Goal: Task Accomplishment & Management: Complete application form

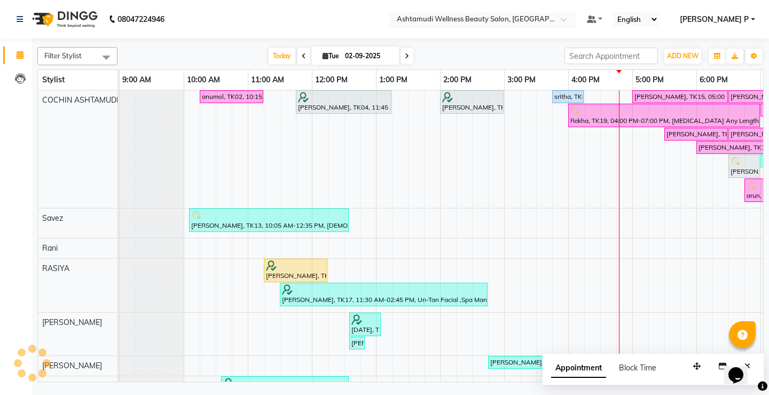
scroll to position [0, 126]
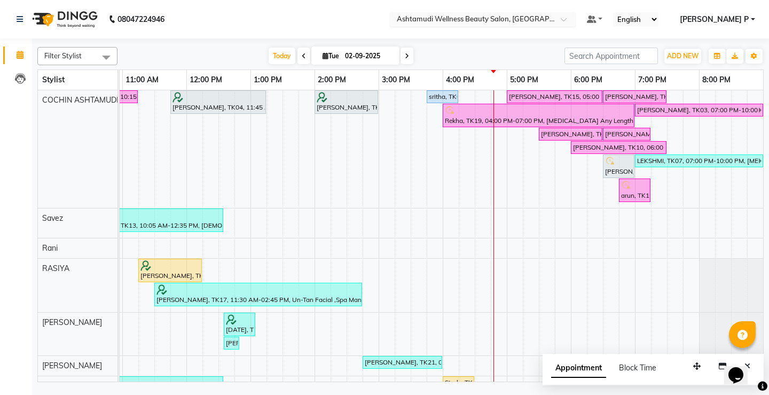
click at [574, 19] on span at bounding box center [567, 22] width 13 height 11
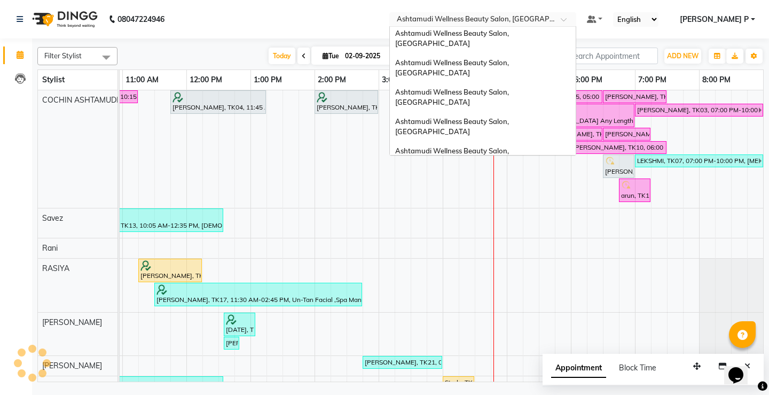
scroll to position [0, 0]
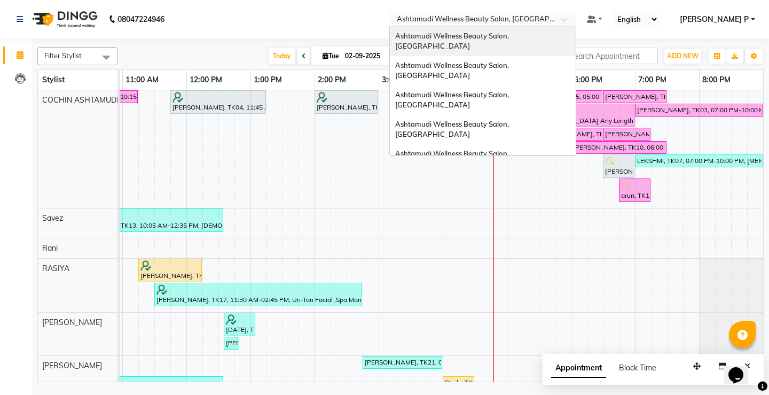
click at [511, 35] on span "Ashtamudi Wellness Beauty Salon, [GEOGRAPHIC_DATA]" at bounding box center [452, 41] width 115 height 19
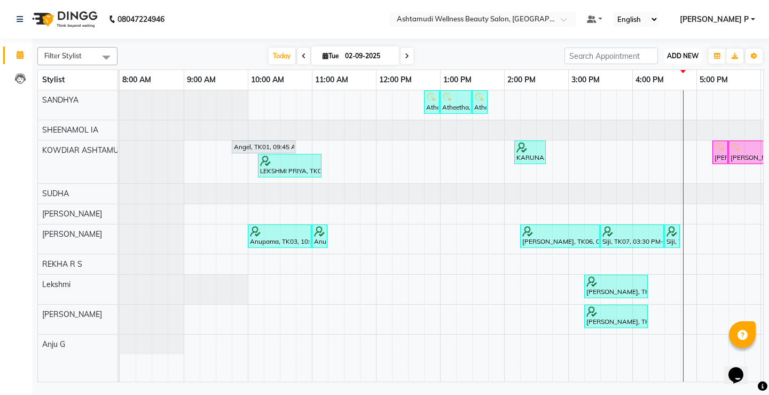
click at [686, 52] on span "ADD NEW" at bounding box center [683, 56] width 32 height 8
click at [677, 73] on button "Add Appointment" at bounding box center [658, 76] width 84 height 14
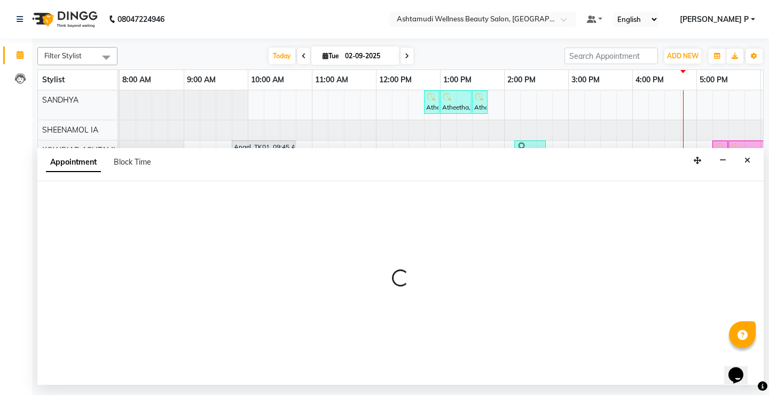
select select "540"
select select "tentative"
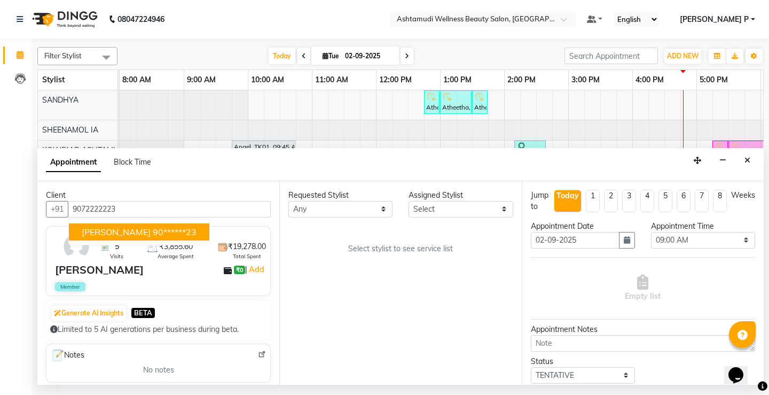
type input "9072222223"
click at [505, 206] on select "Select ABISHA KARKI Anju G KOWDIAR ASHTAMUDI Lekshmi REKHA R S RIMA GHALAY Sabn…" at bounding box center [461, 209] width 104 height 17
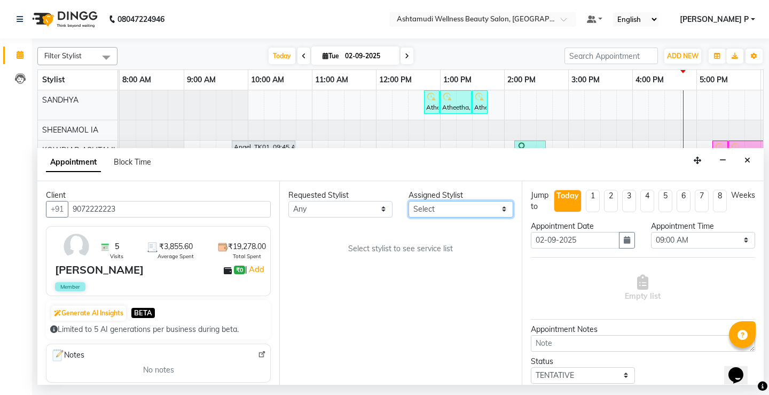
select select "27461"
click at [409, 201] on select "Select ABISHA KARKI Anju G KOWDIAR ASHTAMUDI Lekshmi REKHA R S RIMA GHALAY Sabn…" at bounding box center [461, 209] width 104 height 17
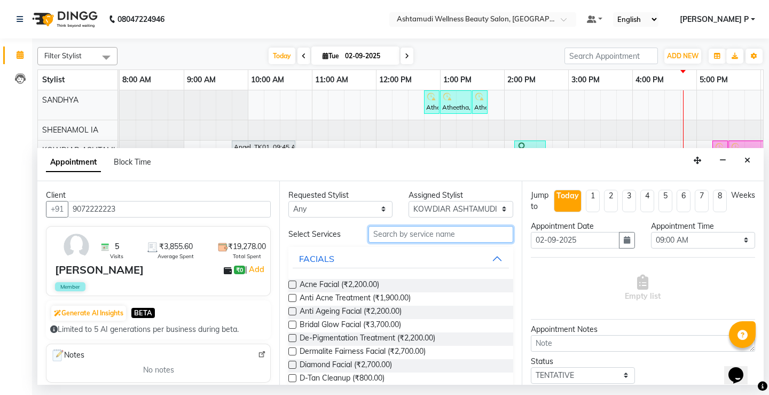
click at [371, 235] on input "text" at bounding box center [441, 234] width 144 height 17
type input "fa"
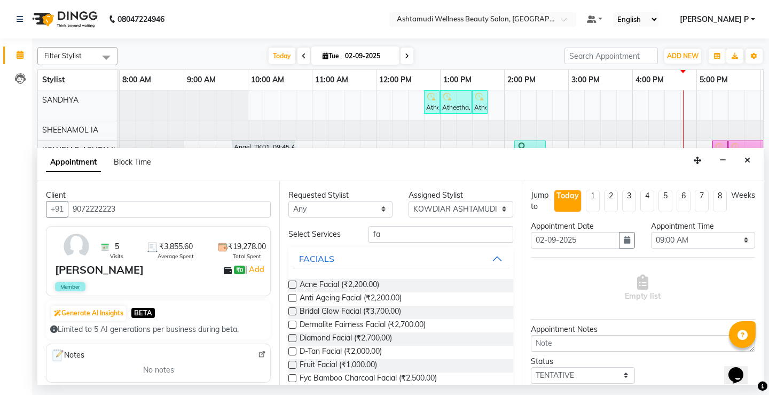
click at [291, 366] on label at bounding box center [292, 365] width 8 height 8
click at [291, 366] on input "checkbox" at bounding box center [291, 365] width 7 height 7
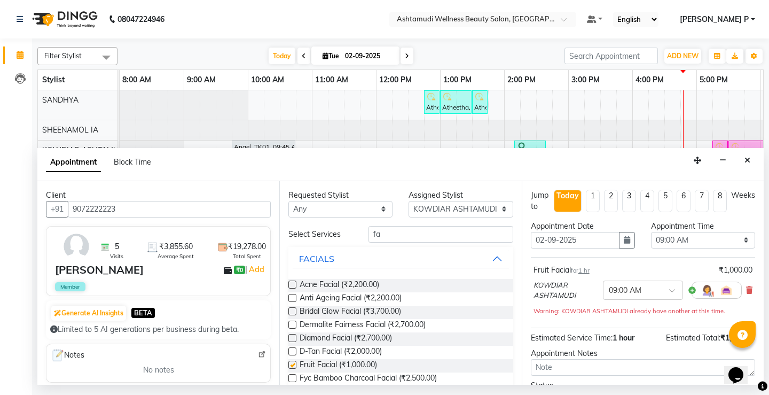
checkbox input "false"
click at [739, 237] on select "Select 09:00 AM 09:15 AM 09:30 AM 09:45 AM 10:00 AM 10:15 AM 10:30 AM 10:45 AM …" at bounding box center [703, 240] width 104 height 17
select select "1050"
click at [651, 232] on select "Select 09:00 AM 09:15 AM 09:30 AM 09:45 AM 10:00 AM 10:15 AM 10:30 AM 10:45 AM …" at bounding box center [703, 240] width 104 height 17
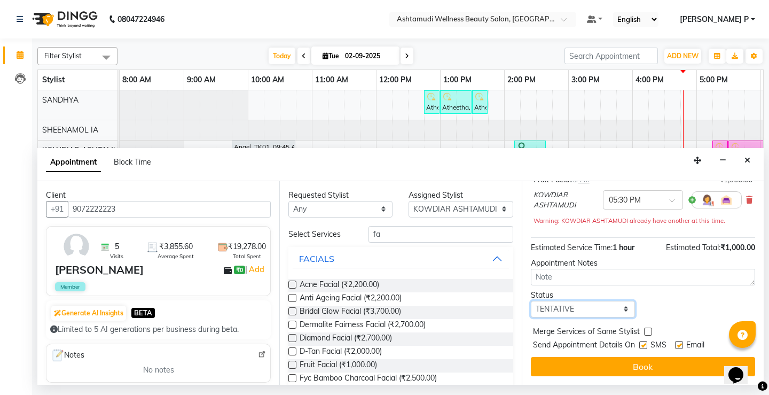
click at [584, 305] on select "Select TENTATIVE CONFIRM CHECK-IN UPCOMING" at bounding box center [583, 309] width 104 height 17
select select "confirm booking"
click at [531, 301] on select "Select TENTATIVE CONFIRM CHECK-IN UPCOMING" at bounding box center [583, 309] width 104 height 17
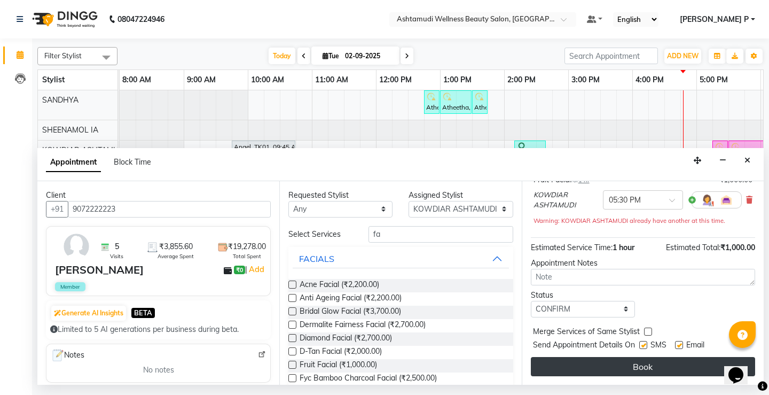
click at [626, 363] on button "Book" at bounding box center [643, 366] width 224 height 19
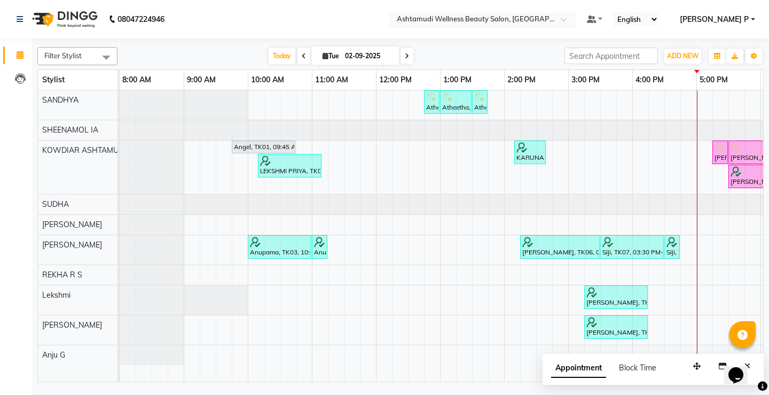
click at [574, 18] on span at bounding box center [567, 22] width 13 height 11
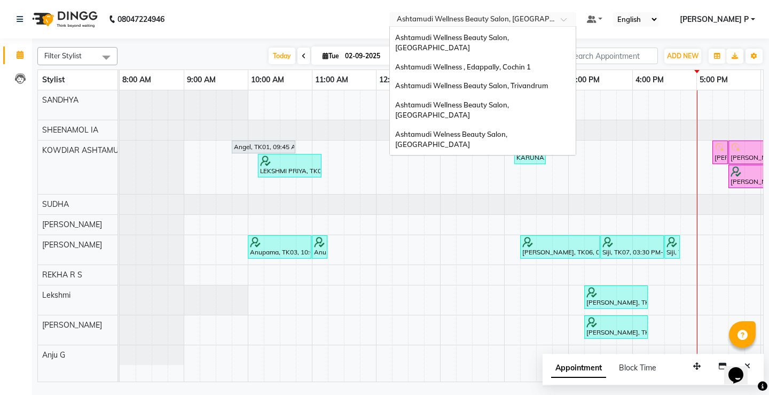
scroll to position [119, 0]
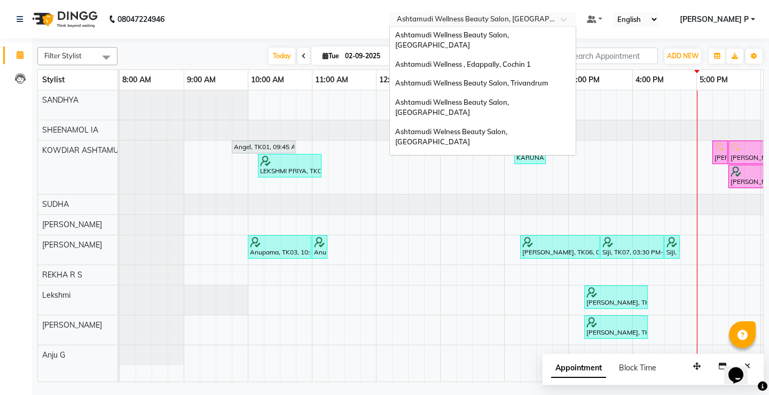
click at [511, 186] on span "Ashtamudi Wellness Beauty Salon, [GEOGRAPHIC_DATA]" at bounding box center [452, 195] width 115 height 19
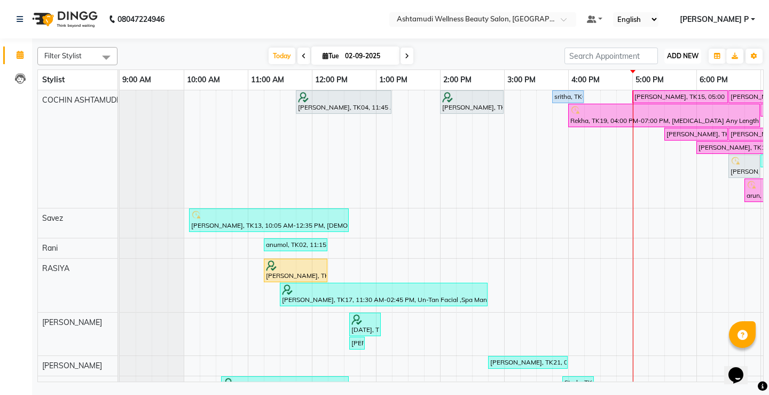
click at [687, 55] on span "ADD NEW" at bounding box center [683, 56] width 32 height 8
click at [659, 72] on button "Add Appointment" at bounding box center [658, 76] width 84 height 14
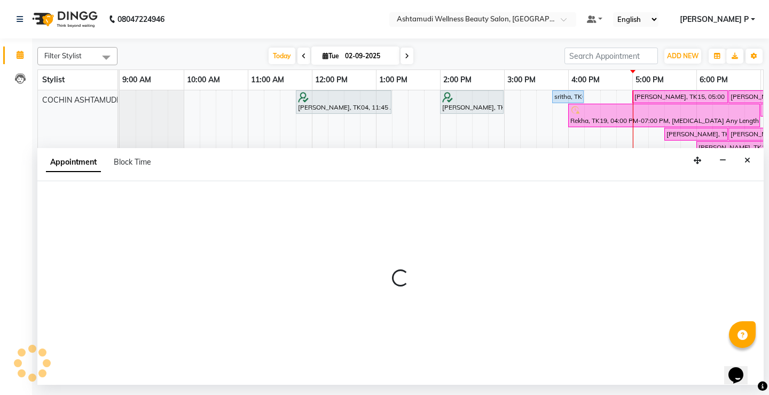
select select "600"
select select "tentative"
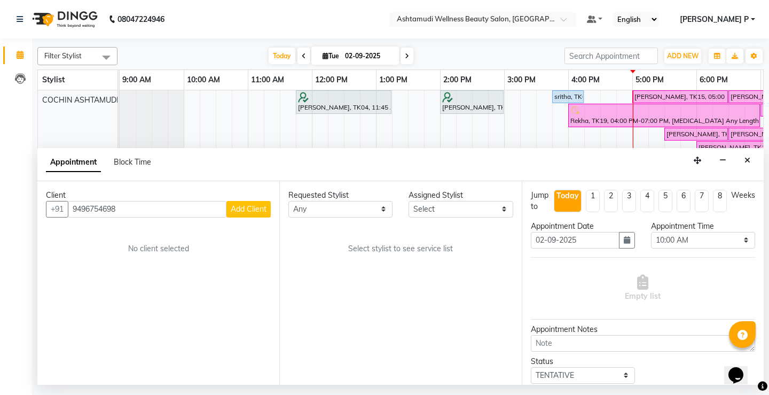
type input "9496754698"
click at [240, 211] on span "Add Client" at bounding box center [249, 209] width 36 height 10
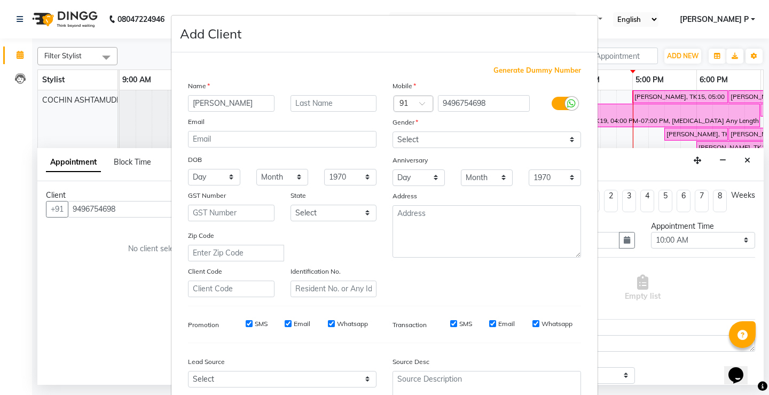
type input "AJITHA"
click at [412, 138] on select "Select Male Female Other Prefer Not To Say" at bounding box center [487, 139] width 189 height 17
select select "female"
click at [393, 131] on select "Select Male Female Other Prefer Not To Say" at bounding box center [487, 139] width 189 height 17
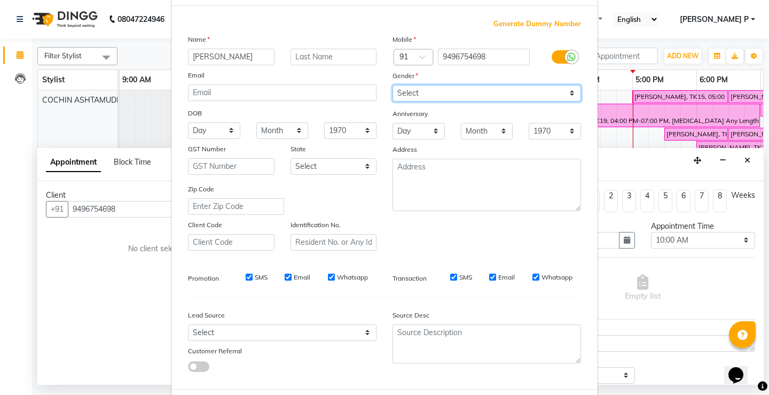
scroll to position [98, 0]
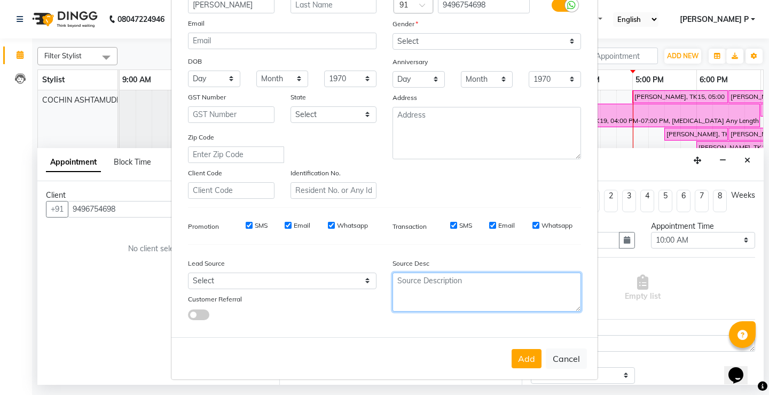
click at [414, 286] on textarea at bounding box center [487, 291] width 189 height 39
type textarea "TELECALLING"
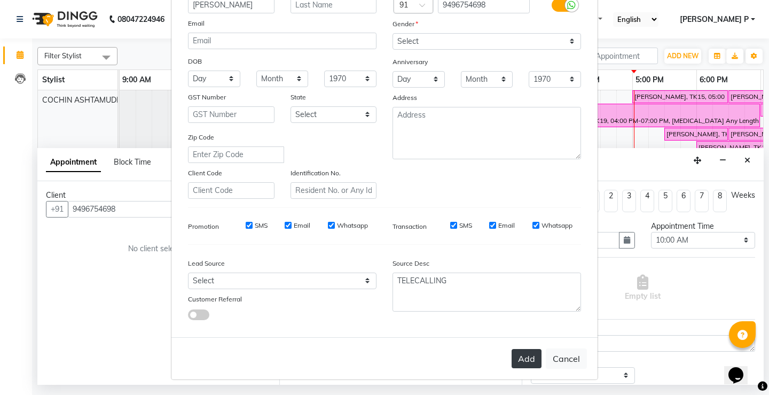
click at [524, 358] on button "Add" at bounding box center [527, 358] width 30 height 19
type input "94******98"
select select
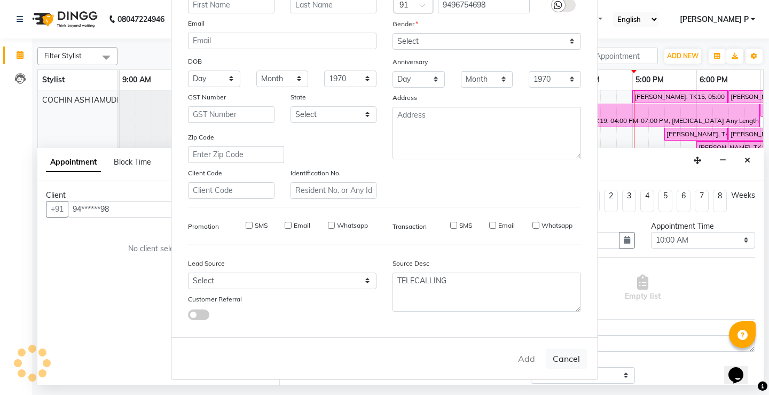
select select
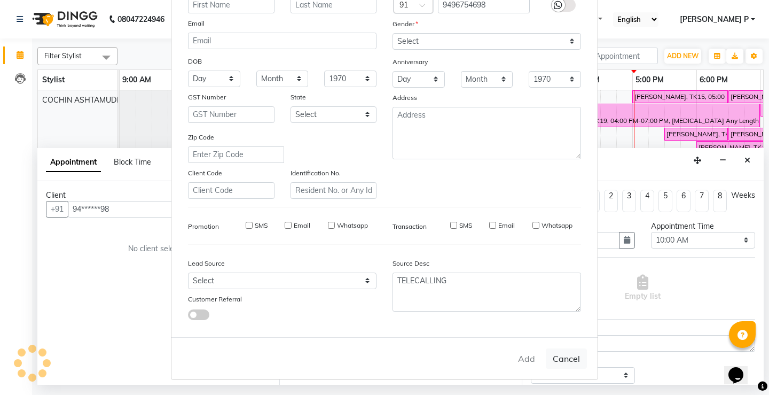
checkbox input "false"
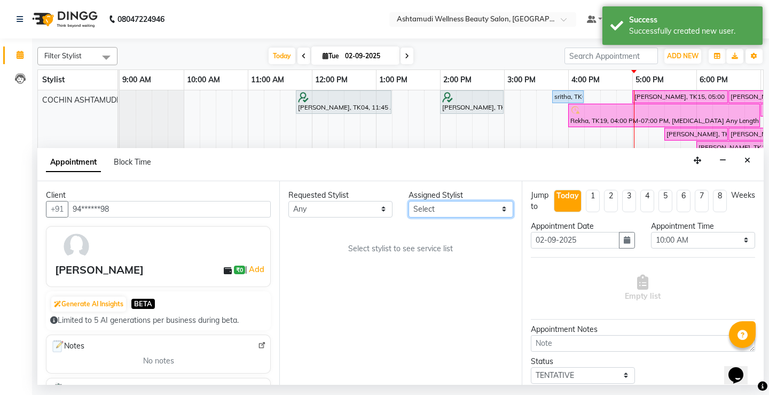
click at [504, 209] on select "Select Aiswarya B Ankith(URAJ) BINU MANGAR COCHIN ASHTAMUDI Danish Diksha Thapa…" at bounding box center [461, 209] width 104 height 17
select select "27313"
click at [409, 201] on select "Select Aiswarya B Ankith(URAJ) BINU MANGAR COCHIN ASHTAMUDI Danish Diksha Thapa…" at bounding box center [461, 209] width 104 height 17
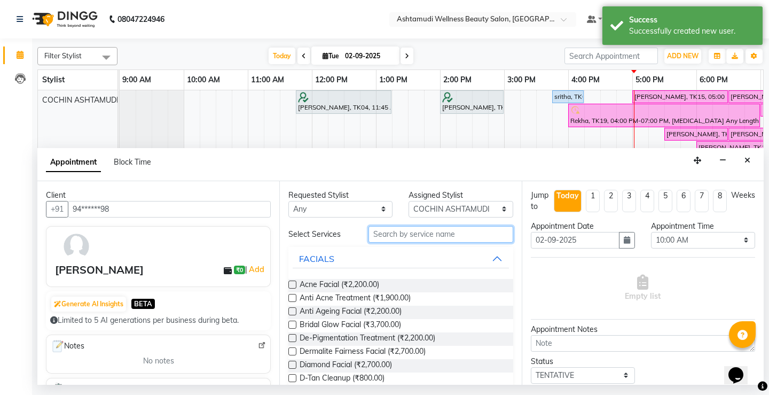
click at [381, 232] on input "text" at bounding box center [441, 234] width 144 height 17
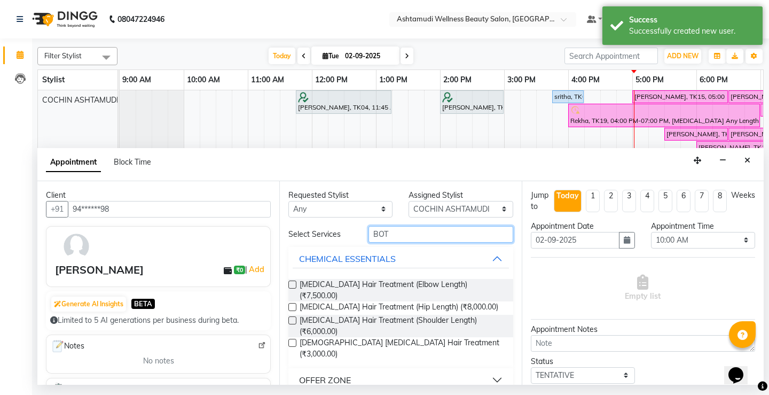
type input "BOT"
click at [331, 373] on div "OFFER ZONE" at bounding box center [325, 379] width 52 height 13
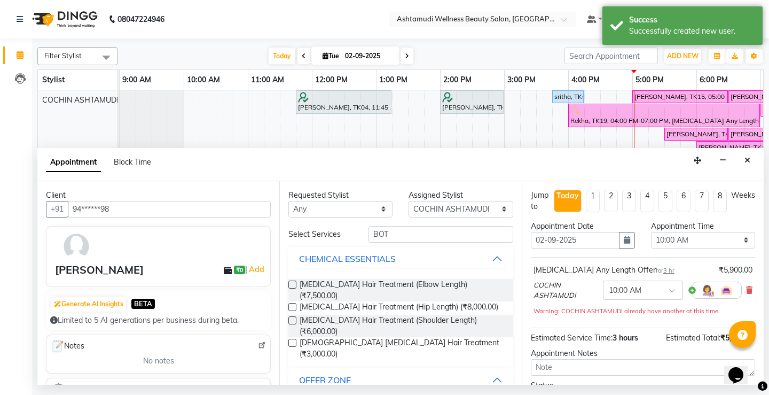
checkbox input "false"
click at [624, 240] on icon "button" at bounding box center [627, 239] width 6 height 7
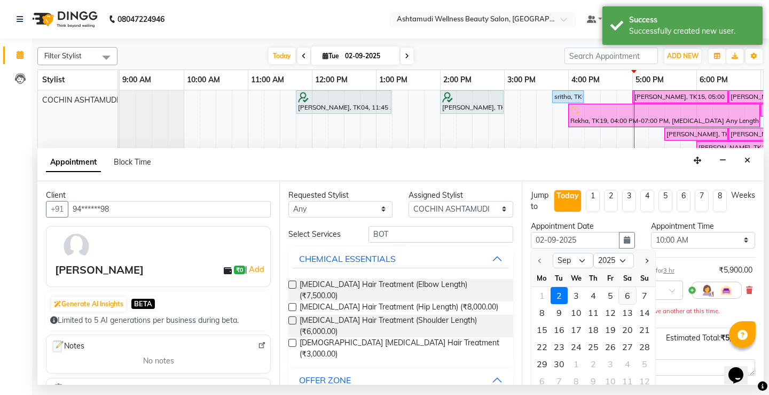
click at [627, 296] on div "6" at bounding box center [627, 295] width 17 height 17
type input "06-09-2025"
select select "600"
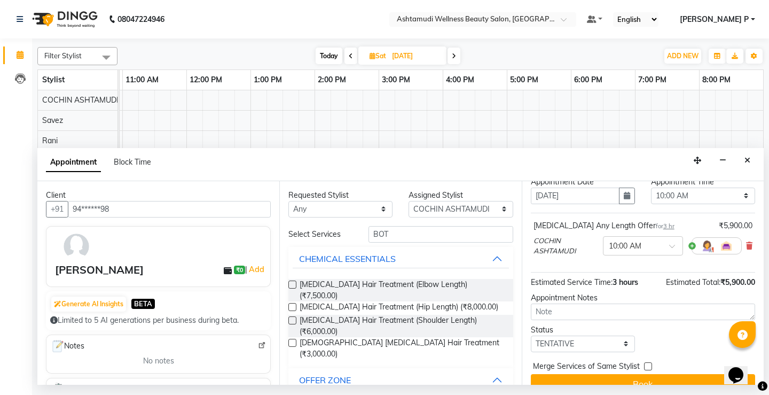
scroll to position [61, 0]
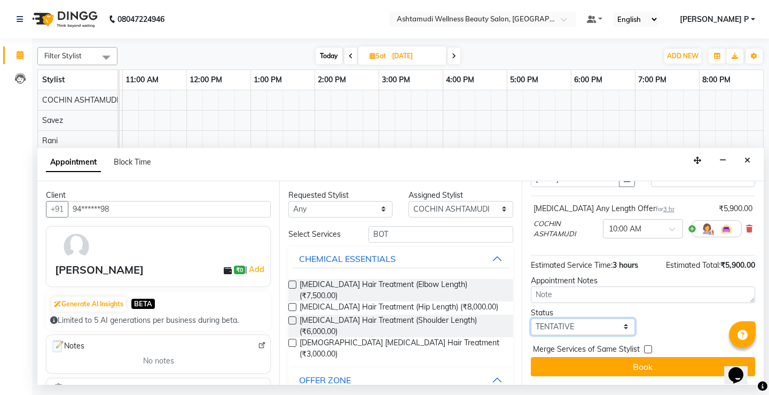
click at [585, 330] on select "Select TENTATIVE CONFIRM UPCOMING" at bounding box center [583, 326] width 104 height 17
select select "confirm booking"
click at [531, 318] on select "Select TENTATIVE CONFIRM UPCOMING" at bounding box center [583, 326] width 104 height 17
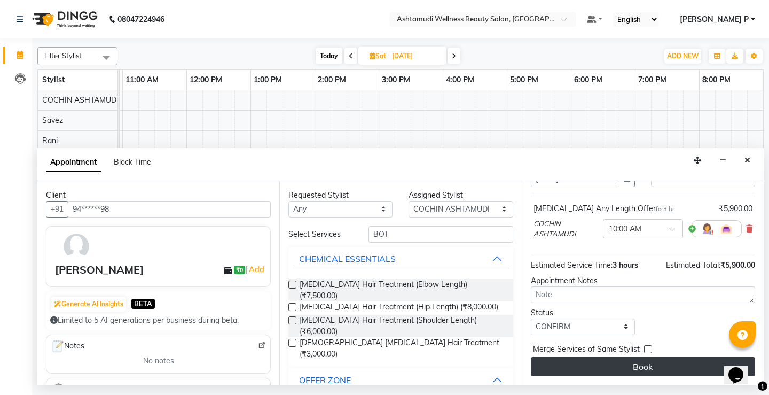
click at [643, 370] on button "Book" at bounding box center [643, 366] width 224 height 19
